Goal: Find contact information: Find contact information

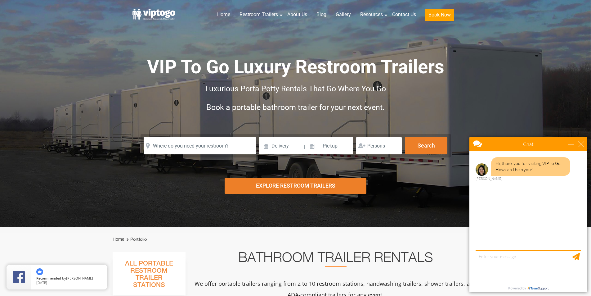
click at [581, 147] on div "Chat" at bounding box center [529, 144] width 118 height 14
click at [582, 147] on div "close" at bounding box center [581, 144] width 6 height 6
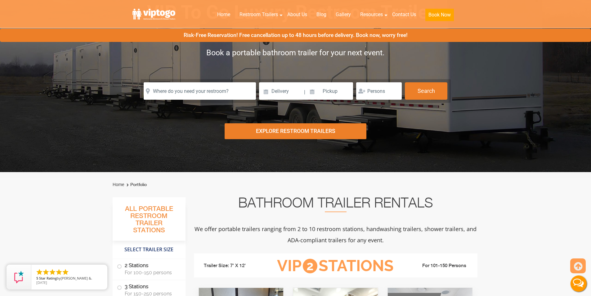
scroll to position [62, 0]
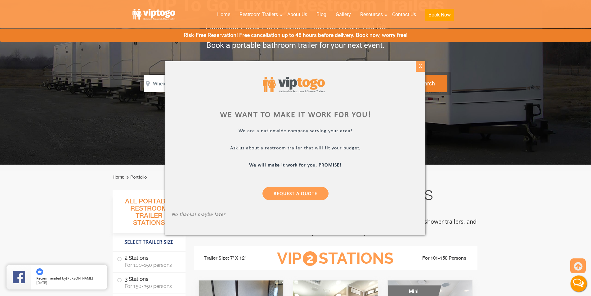
click at [423, 64] on div "X" at bounding box center [421, 66] width 10 height 11
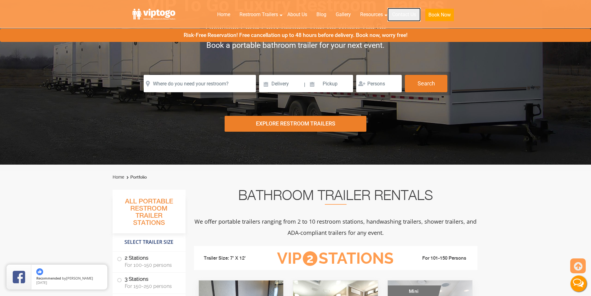
click at [396, 14] on link "Contact Us" at bounding box center [404, 15] width 33 height 14
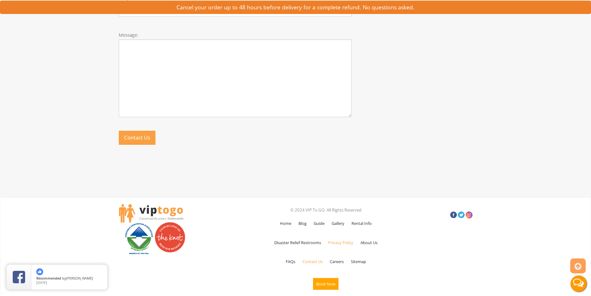
scroll to position [374, 0]
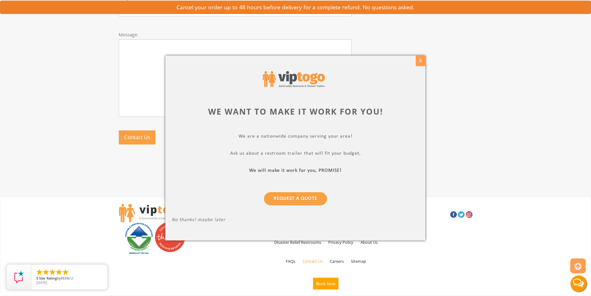
click at [423, 60] on div "X" at bounding box center [421, 61] width 10 height 11
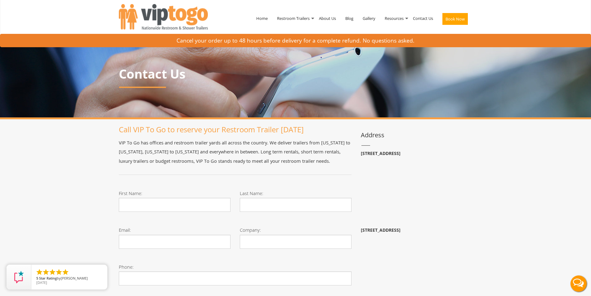
scroll to position [0, 0]
